Goal: Task Accomplishment & Management: Complete application form

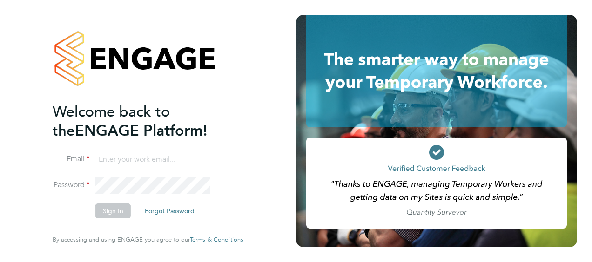
click at [124, 160] on input at bounding box center [152, 160] width 115 height 17
type input "matt@alexyoungrecruitment.com"
click at [109, 207] on button "Sign In" at bounding box center [112, 211] width 35 height 15
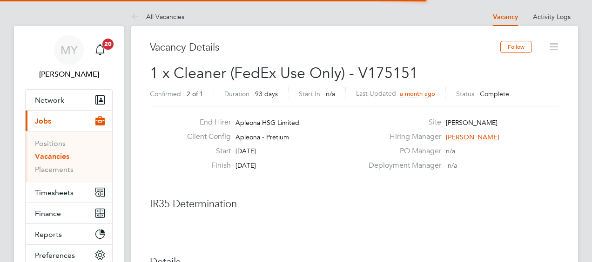
scroll to position [27, 65]
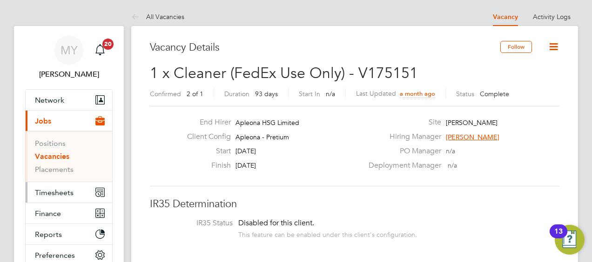
click at [52, 188] on span "Timesheets" at bounding box center [54, 192] width 39 height 9
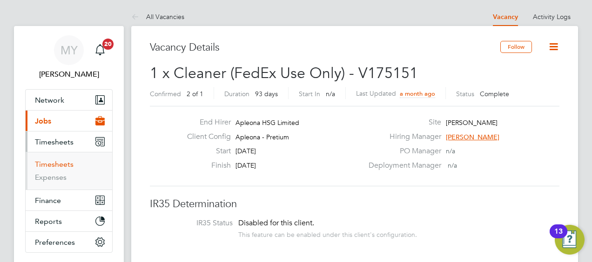
click at [50, 167] on link "Timesheets" at bounding box center [54, 164] width 39 height 9
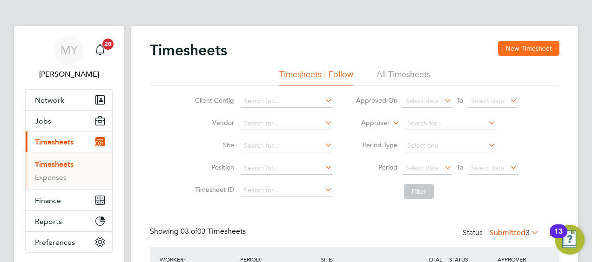
click at [538, 47] on button "New Timesheet" at bounding box center [528, 48] width 61 height 15
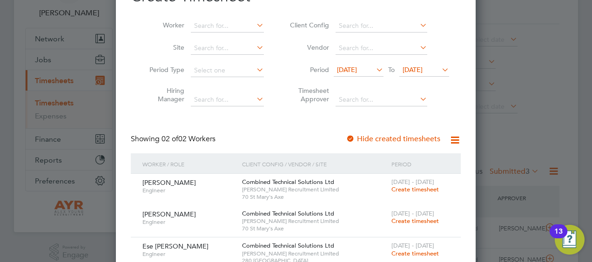
scroll to position [140, 0]
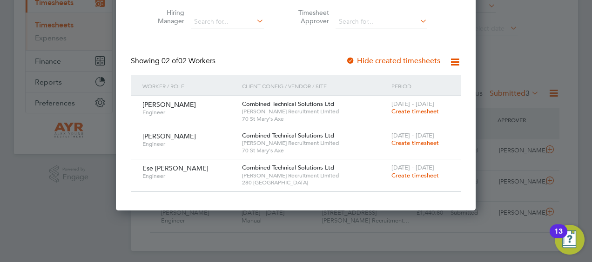
click at [414, 174] on span "Create timesheet" at bounding box center [414, 176] width 47 height 8
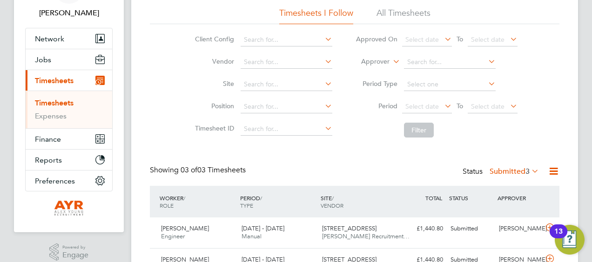
scroll to position [5, 5]
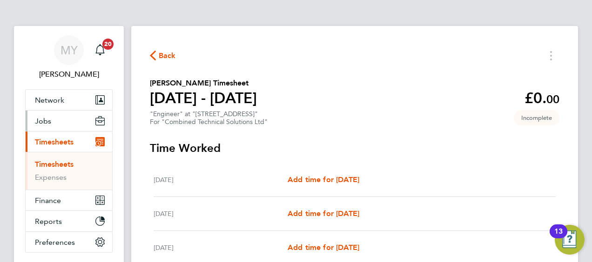
click at [47, 120] on span "Jobs" at bounding box center [43, 121] width 16 height 9
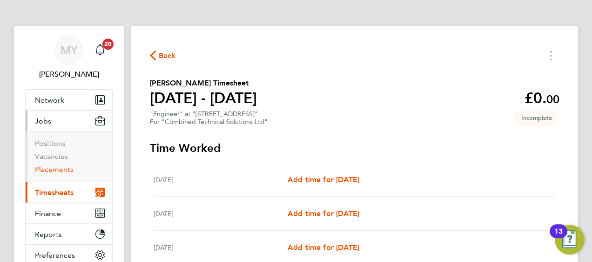
click at [51, 167] on link "Placements" at bounding box center [54, 169] width 39 height 9
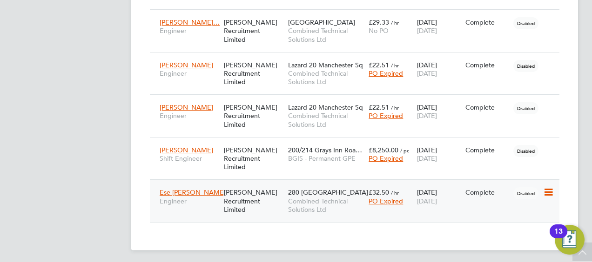
click at [319, 189] on span "280 [GEOGRAPHIC_DATA]" at bounding box center [328, 192] width 80 height 8
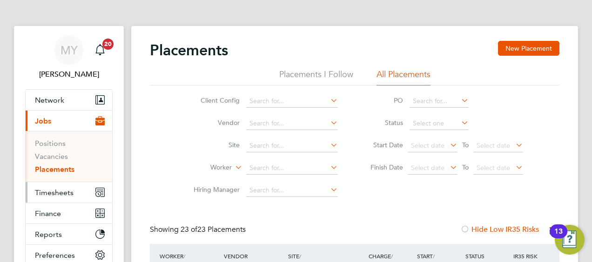
click at [54, 191] on span "Timesheets" at bounding box center [54, 192] width 39 height 9
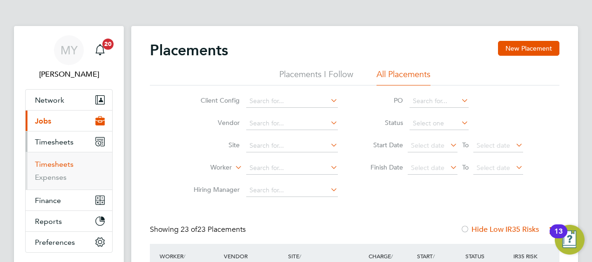
click at [57, 162] on link "Timesheets" at bounding box center [54, 164] width 39 height 9
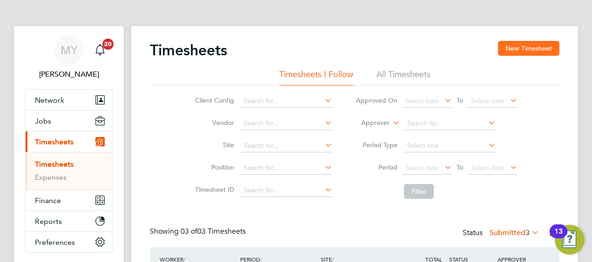
click at [519, 44] on button "New Timesheet" at bounding box center [528, 48] width 61 height 15
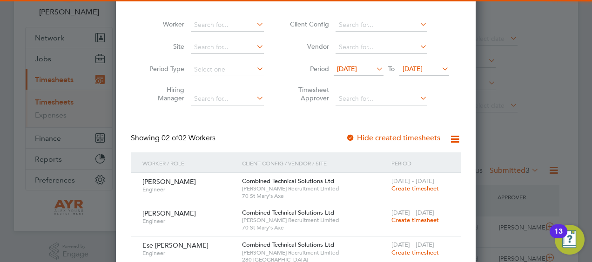
scroll to position [142, 0]
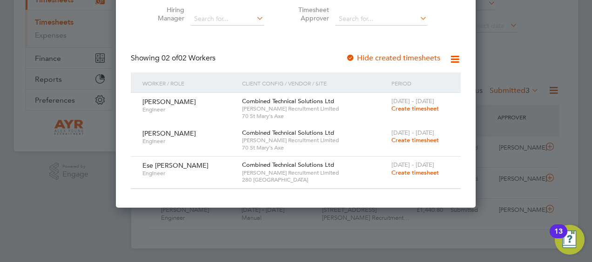
click at [397, 172] on span "Create timesheet" at bounding box center [414, 173] width 47 height 8
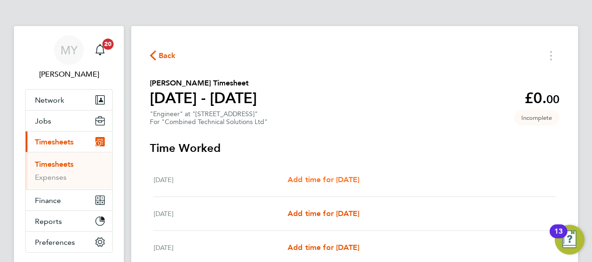
click at [332, 180] on span "Add time for [DATE]" at bounding box center [324, 179] width 72 height 9
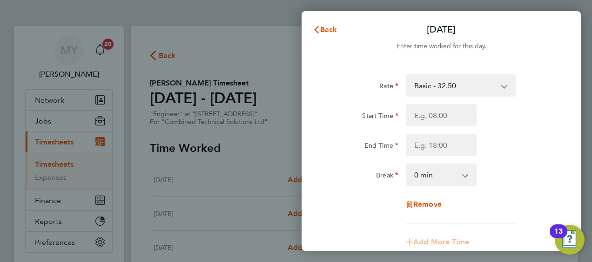
click at [477, 84] on select "Basic - 32.50 1.5 - 51.77 x2 - 69.03" at bounding box center [455, 85] width 97 height 20
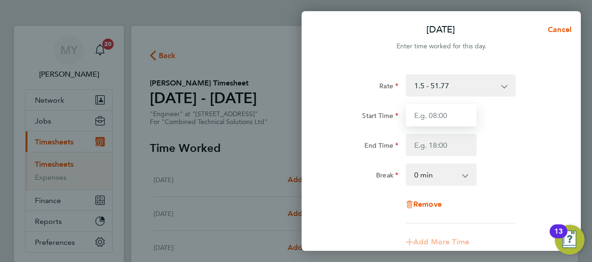
click at [463, 114] on input "Start Time" at bounding box center [441, 115] width 71 height 22
type input "08:00"
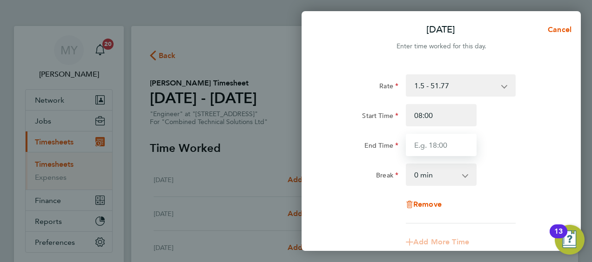
type input "18:00"
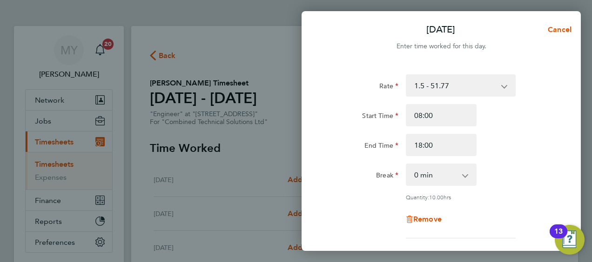
click at [464, 177] on app-icon-cross-button at bounding box center [469, 175] width 11 height 20
click at [464, 178] on select "0 min 15 min 30 min 45 min 60 min 75 min 90 min" at bounding box center [436, 175] width 58 height 20
select select "60"
click at [407, 165] on select "0 min 15 min 30 min 45 min 60 min 75 min 90 min" at bounding box center [436, 175] width 58 height 20
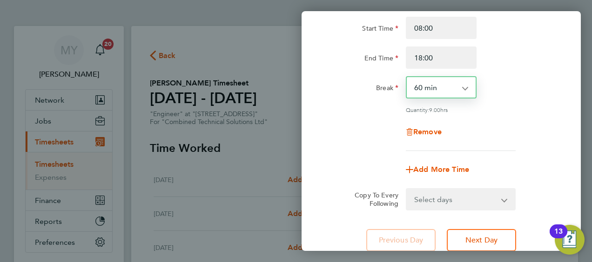
scroll to position [140, 0]
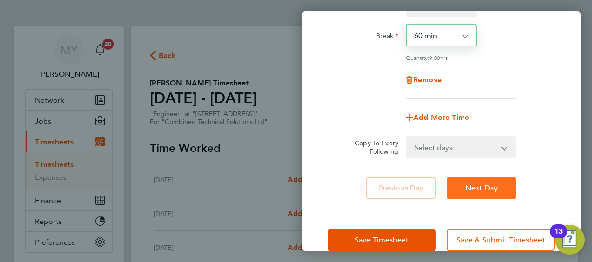
click at [494, 187] on span "Next Day" at bounding box center [481, 188] width 32 height 9
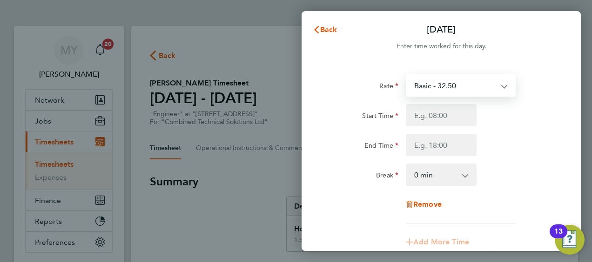
click at [479, 84] on select "Basic - 32.50 1.5 - 51.77 x2 - 69.03" at bounding box center [455, 85] width 97 height 20
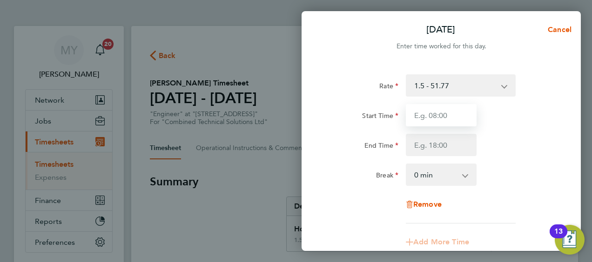
click at [454, 119] on input "Start Time" at bounding box center [441, 115] width 71 height 22
type input "08:00"
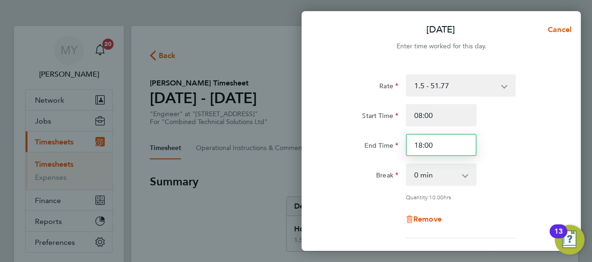
click at [441, 146] on input "18:00" at bounding box center [441, 145] width 71 height 22
type input ":"
type input "17:00"
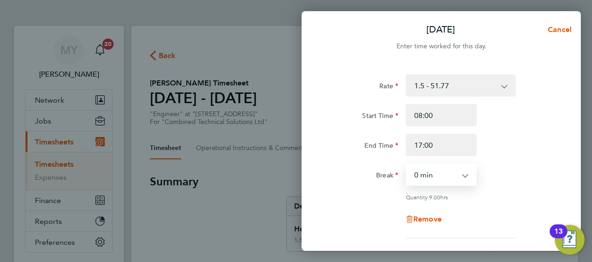
click at [416, 183] on select "0 min 15 min 30 min 45 min 60 min 75 min 90 min" at bounding box center [436, 175] width 58 height 20
select select "60"
click at [407, 165] on select "0 min 15 min 30 min 45 min 60 min 75 min 90 min" at bounding box center [436, 175] width 58 height 20
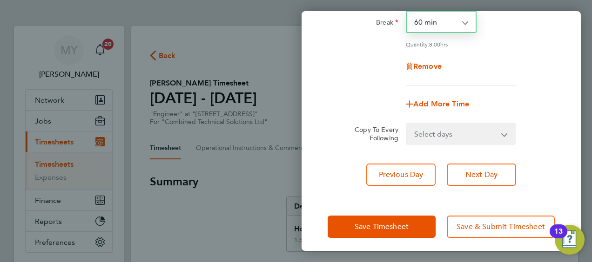
scroll to position [158, 0]
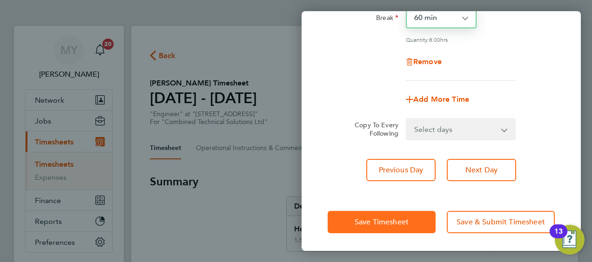
click at [366, 221] on span "Save Timesheet" at bounding box center [382, 222] width 54 height 9
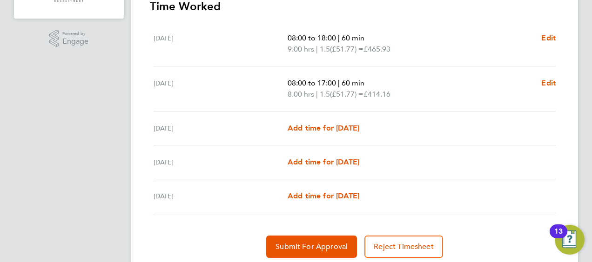
scroll to position [307, 0]
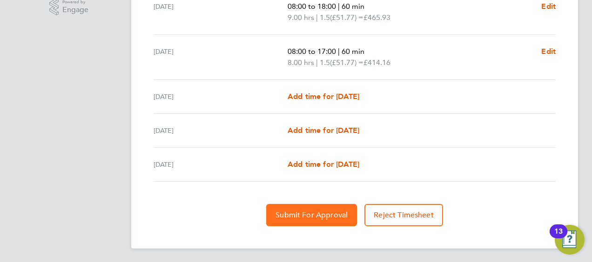
click at [310, 213] on span "Submit For Approval" at bounding box center [311, 215] width 72 height 9
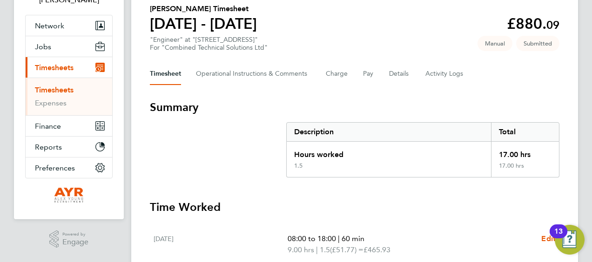
scroll to position [74, 0]
